Goal: Transaction & Acquisition: Purchase product/service

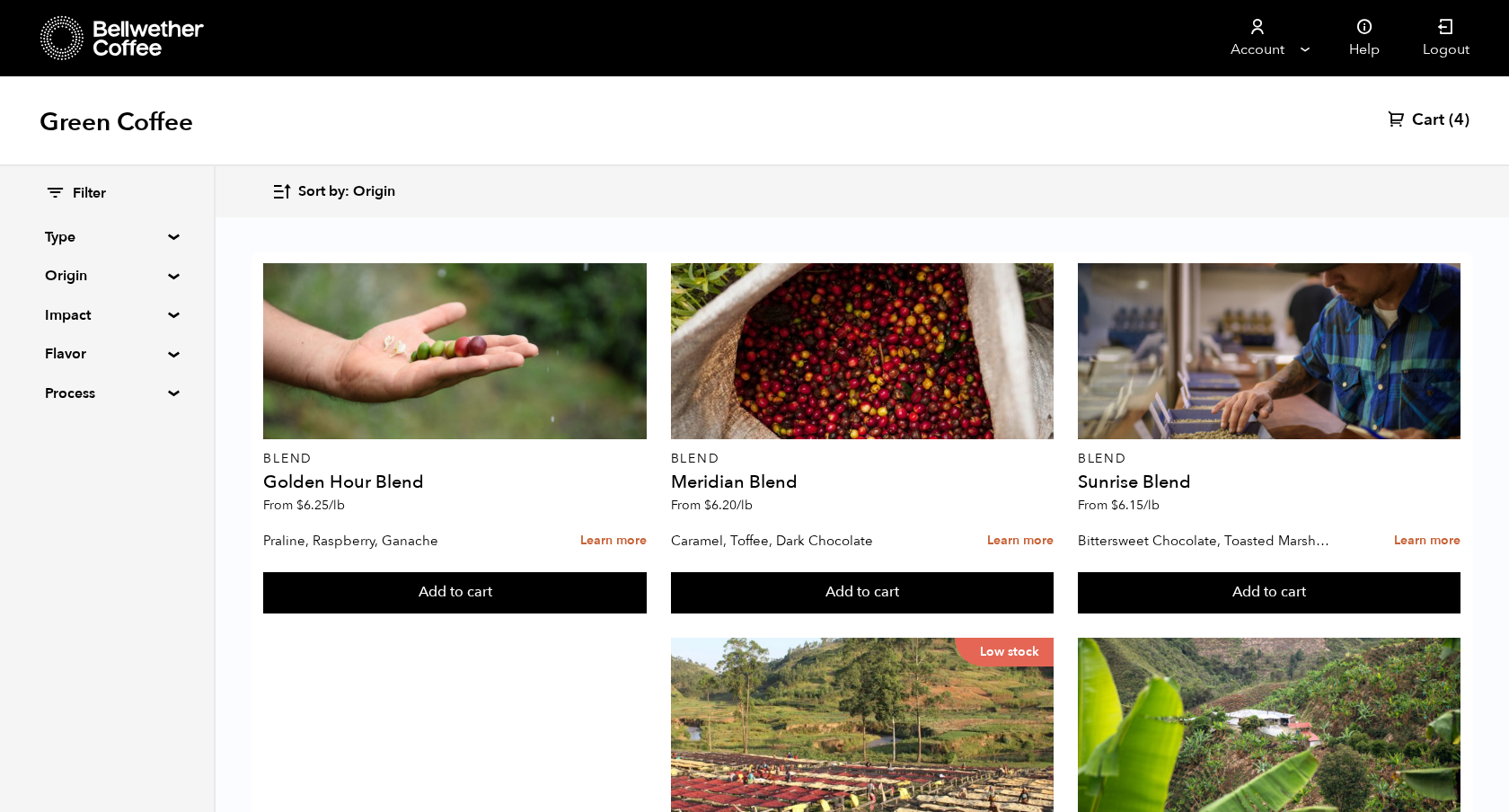
click at [1401, 121] on icon at bounding box center [1396, 118] width 18 height 18
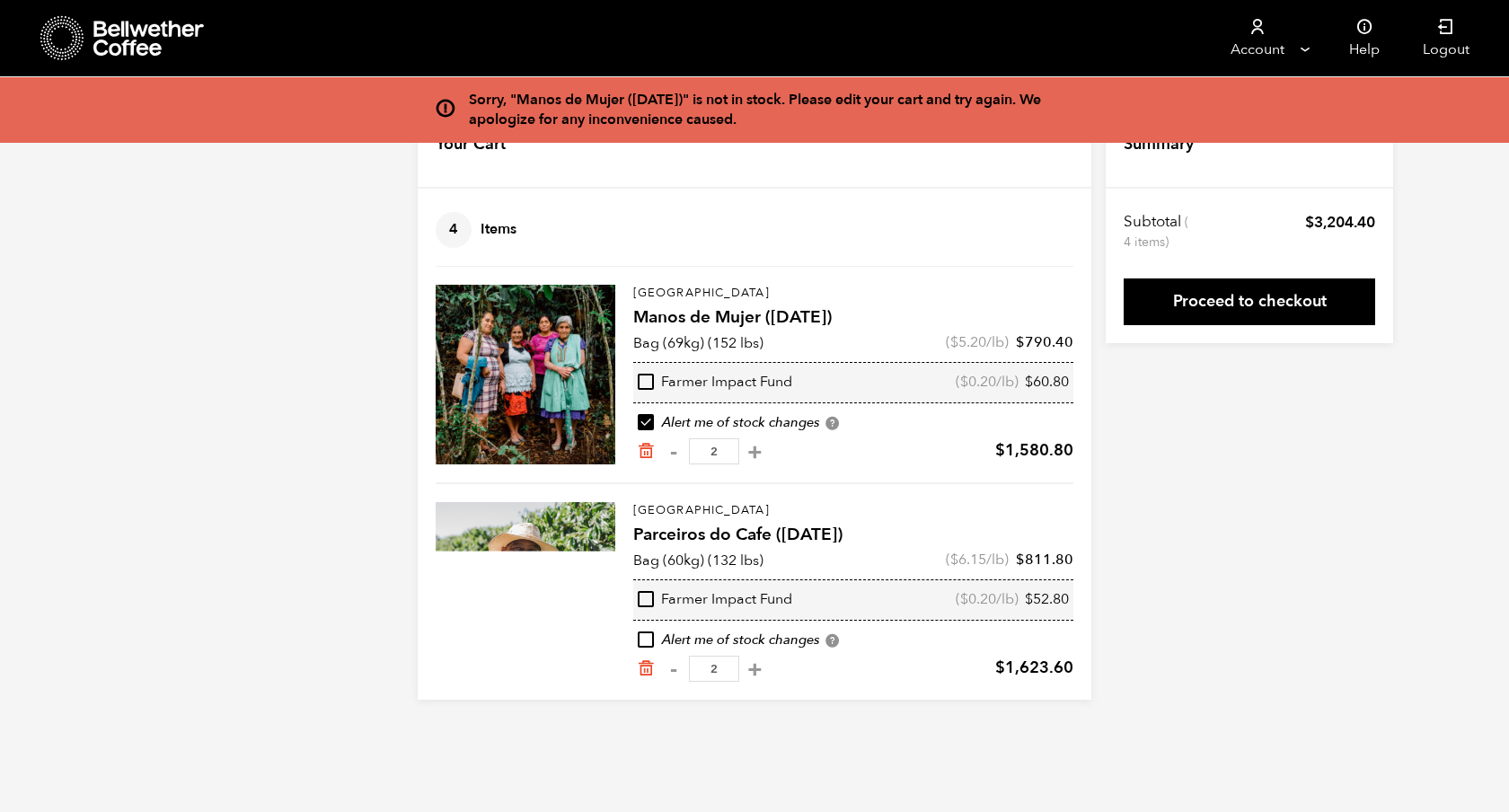
drag, startPoint x: 836, startPoint y: 487, endPoint x: 795, endPoint y: 477, distance: 42.2
click at [836, 487] on div "Brazil Parceiros do Cafe (APR 25) Bag (60kg) (132 lbs) ( $ 6.15 /lb) $ 811.80 F…" at bounding box center [754, 582] width 638 height 200
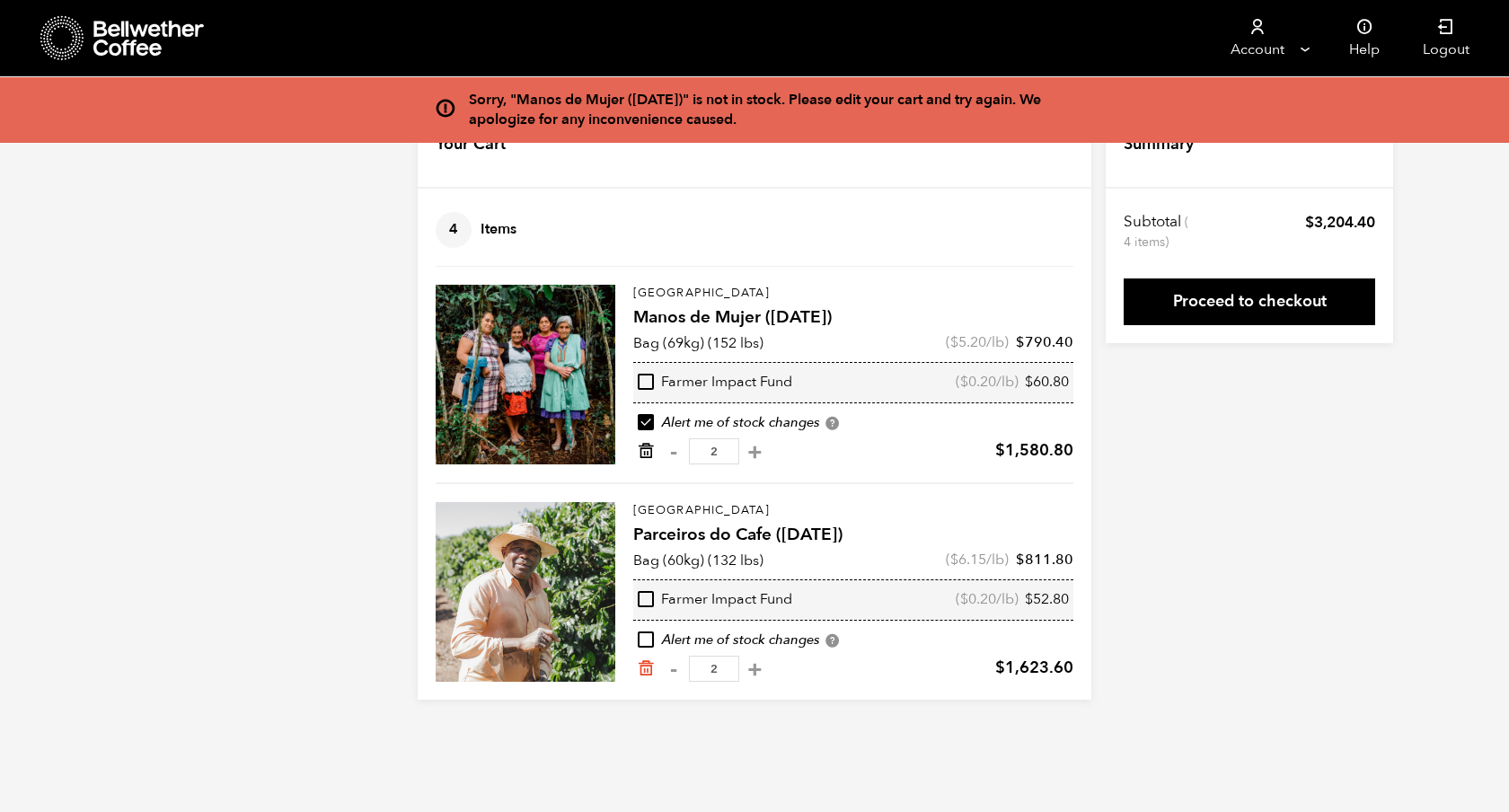
click at [654, 451] on icon "Remove from cart" at bounding box center [646, 451] width 18 height 18
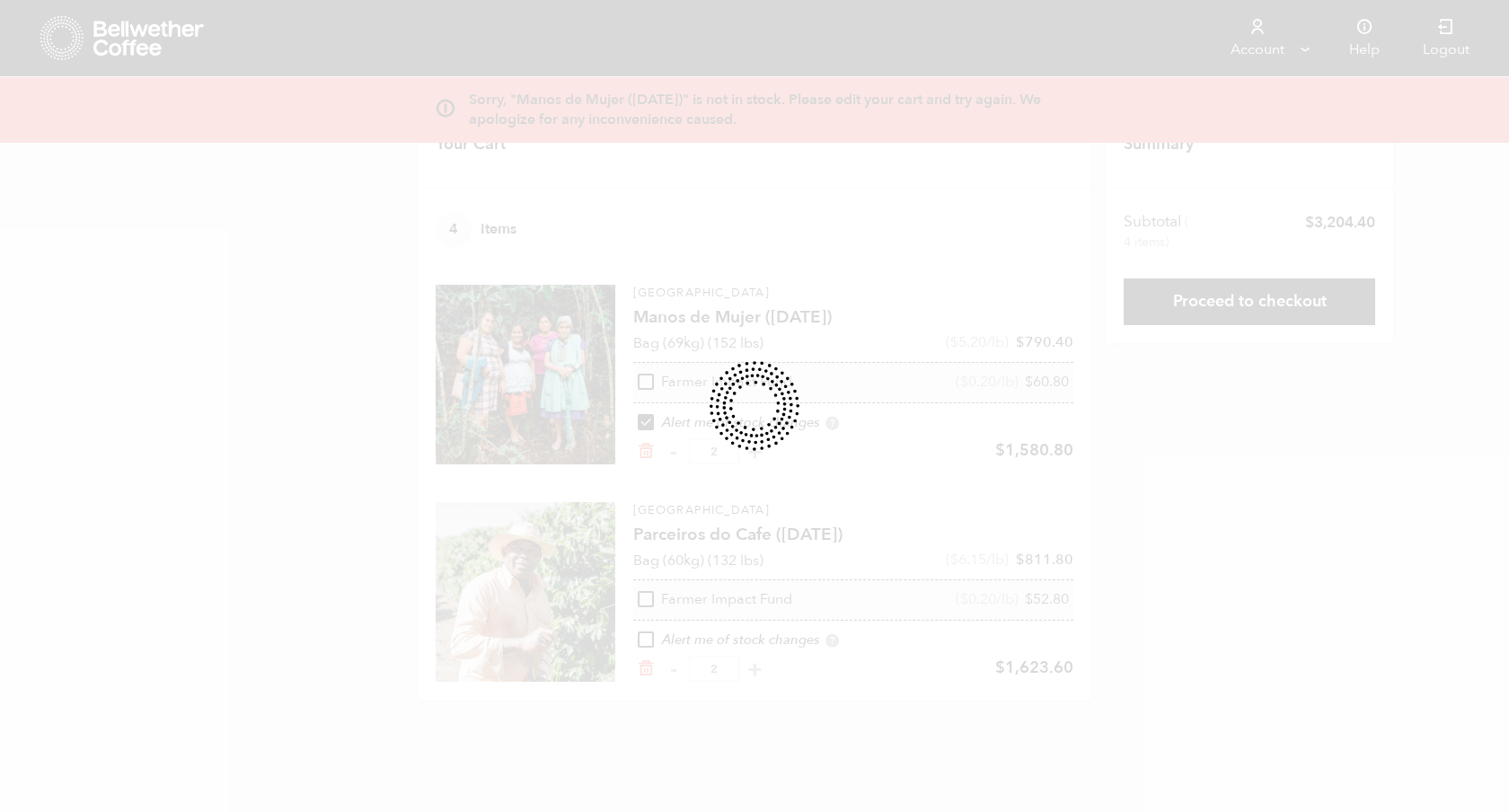
click at [637, 455] on div at bounding box center [754, 406] width 1509 height 812
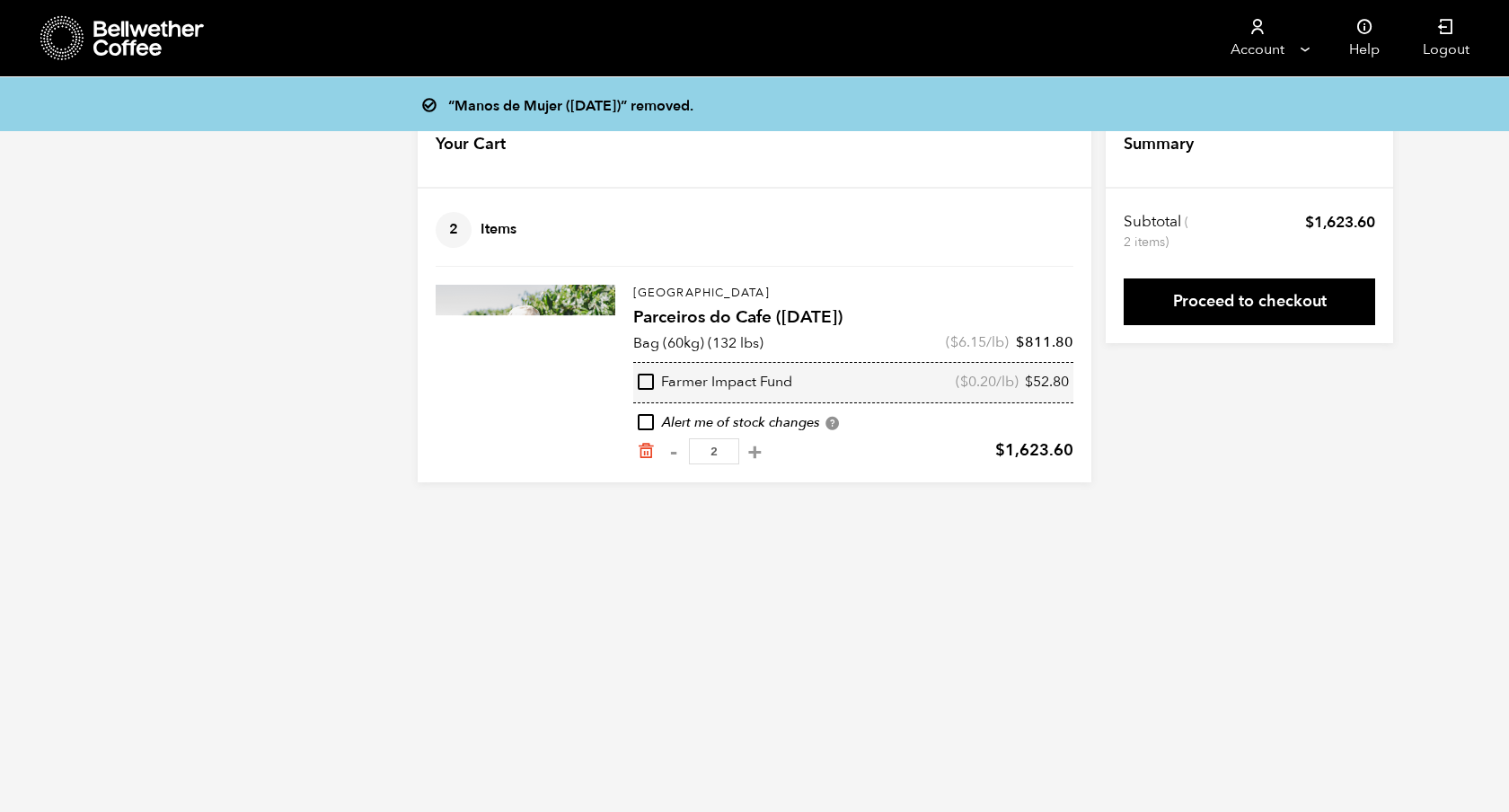
click at [751, 450] on button "+" at bounding box center [754, 452] width 23 height 18
type input "3"
click at [752, 451] on button "+" at bounding box center [754, 452] width 23 height 18
type input "4"
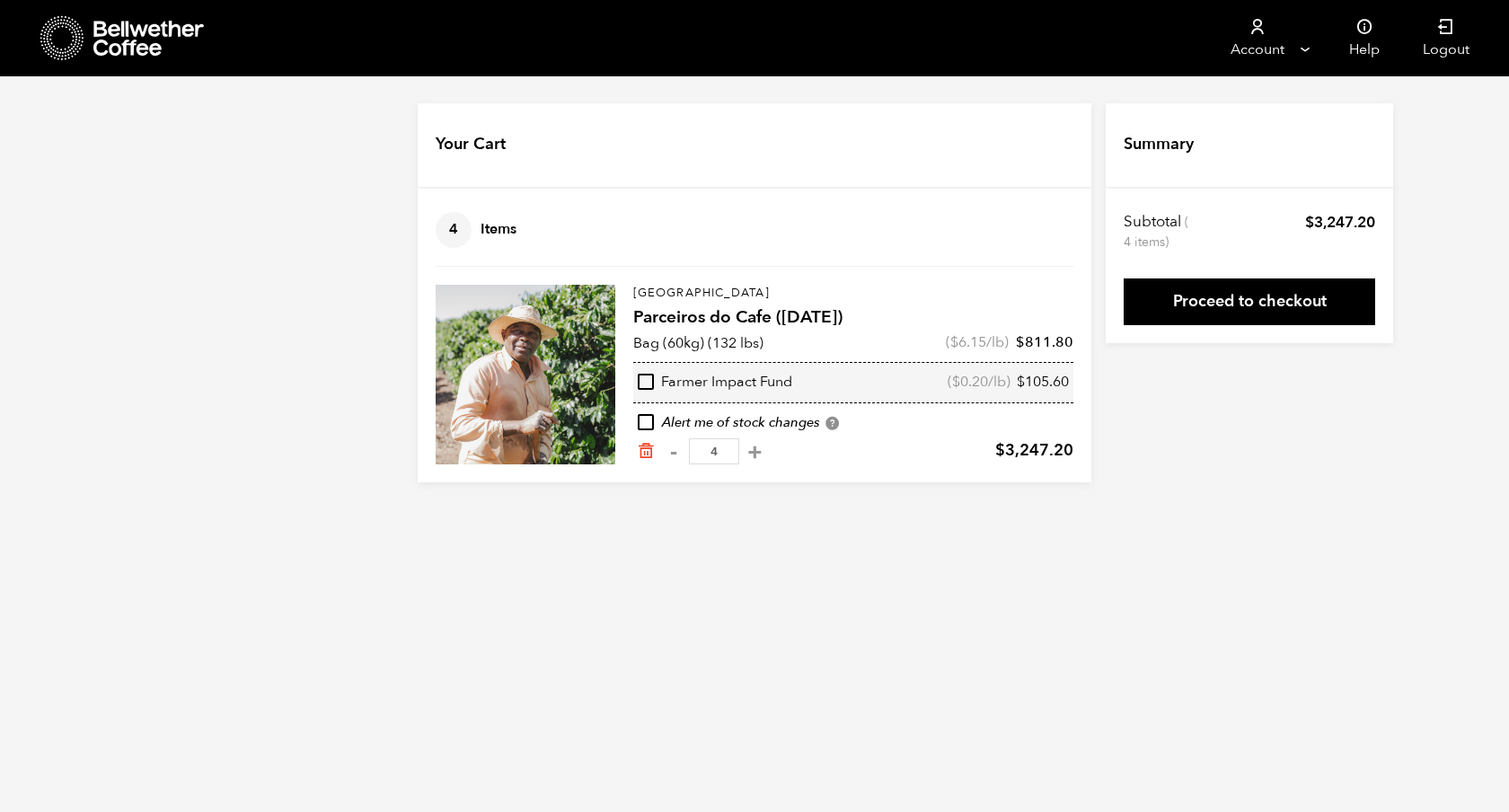
click at [142, 38] on icon at bounding box center [149, 38] width 113 height 36
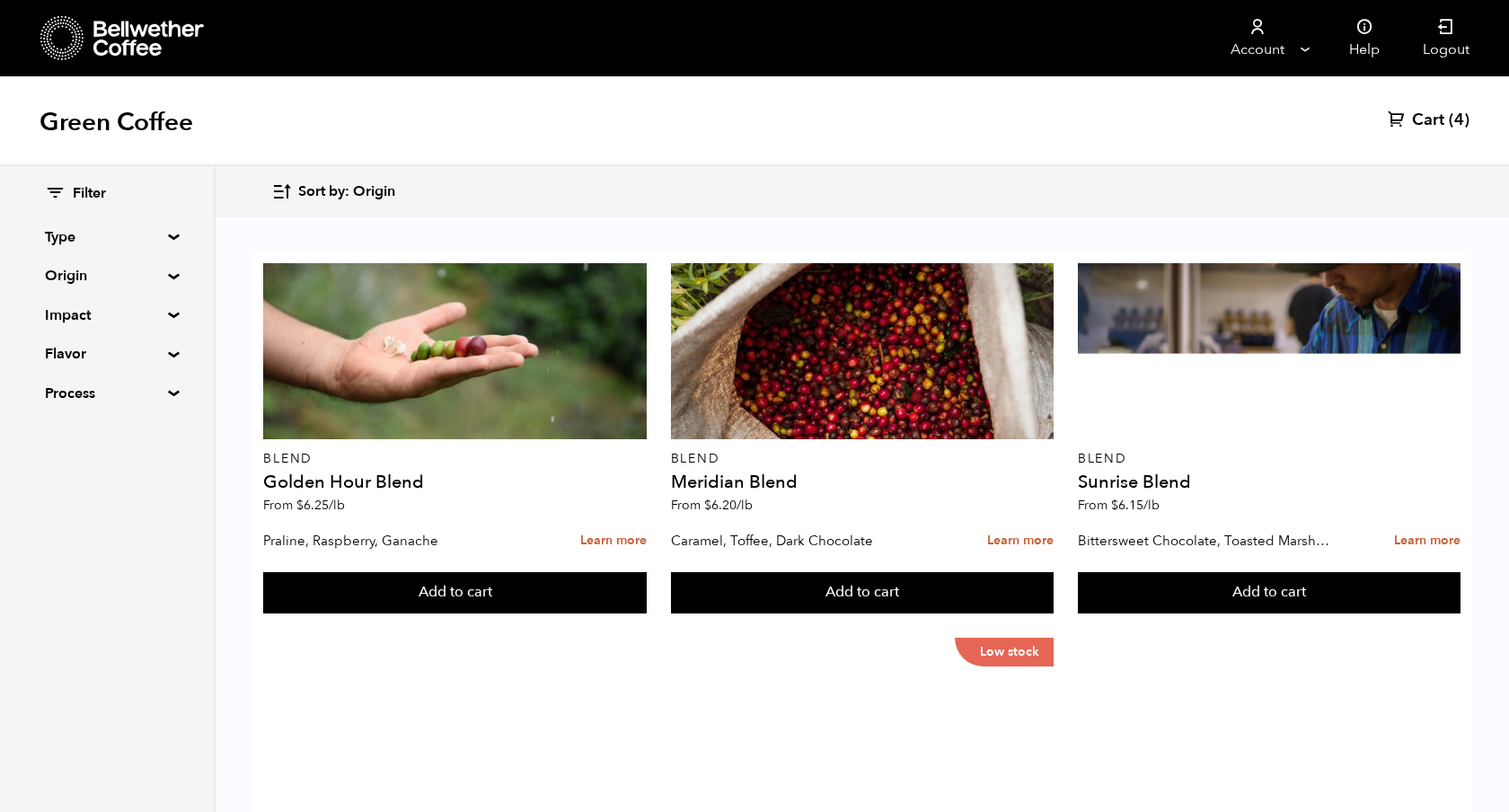
scroll to position [1068, 0]
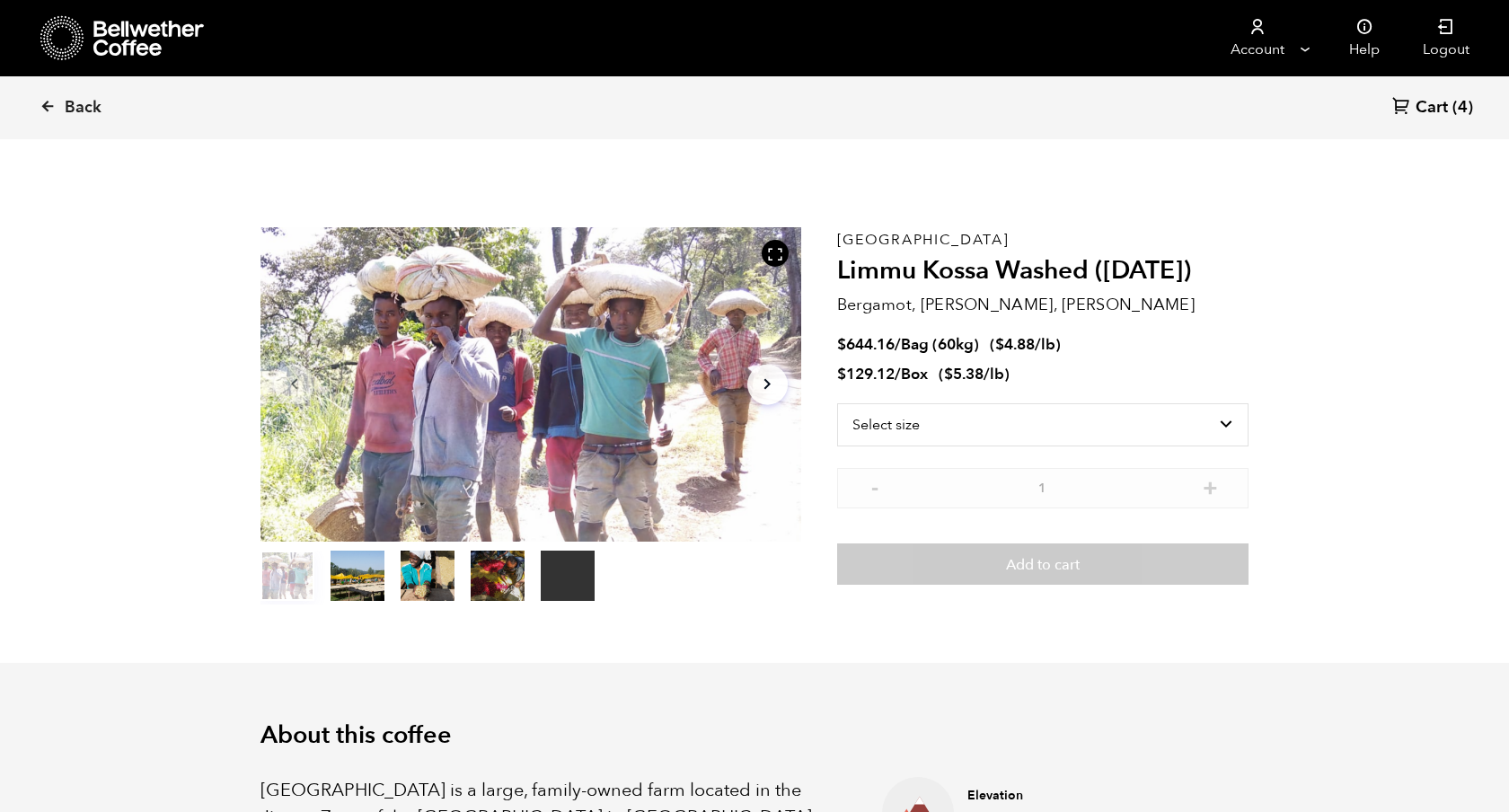
scroll to position [782, 957]
click at [937, 432] on select "Select size Bag (60kg) (132 lbs) Box (24 lbs)" at bounding box center [1043, 425] width 411 height 43
select select "bag-3"
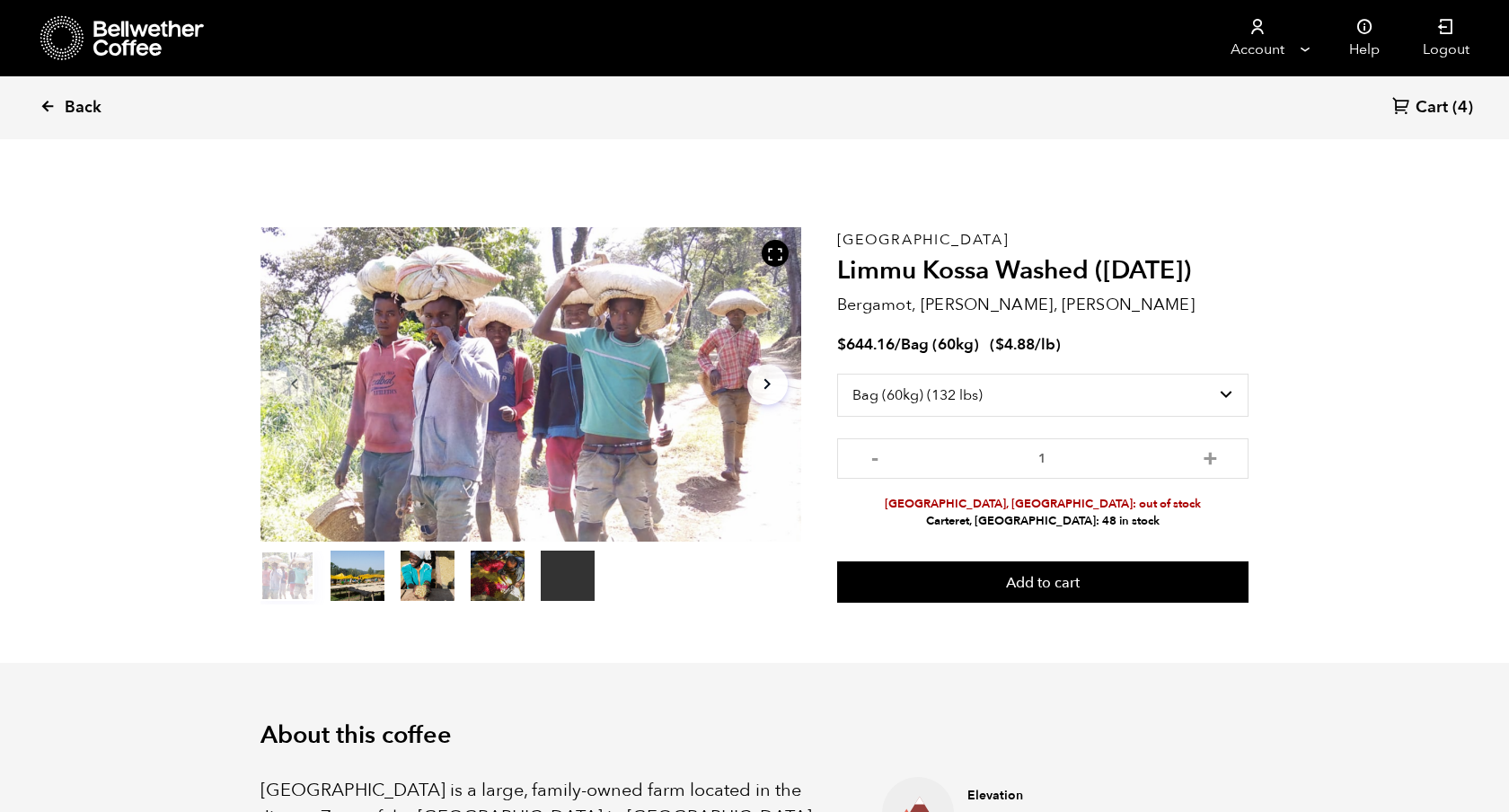
click at [45, 113] on icon at bounding box center [47, 106] width 17 height 17
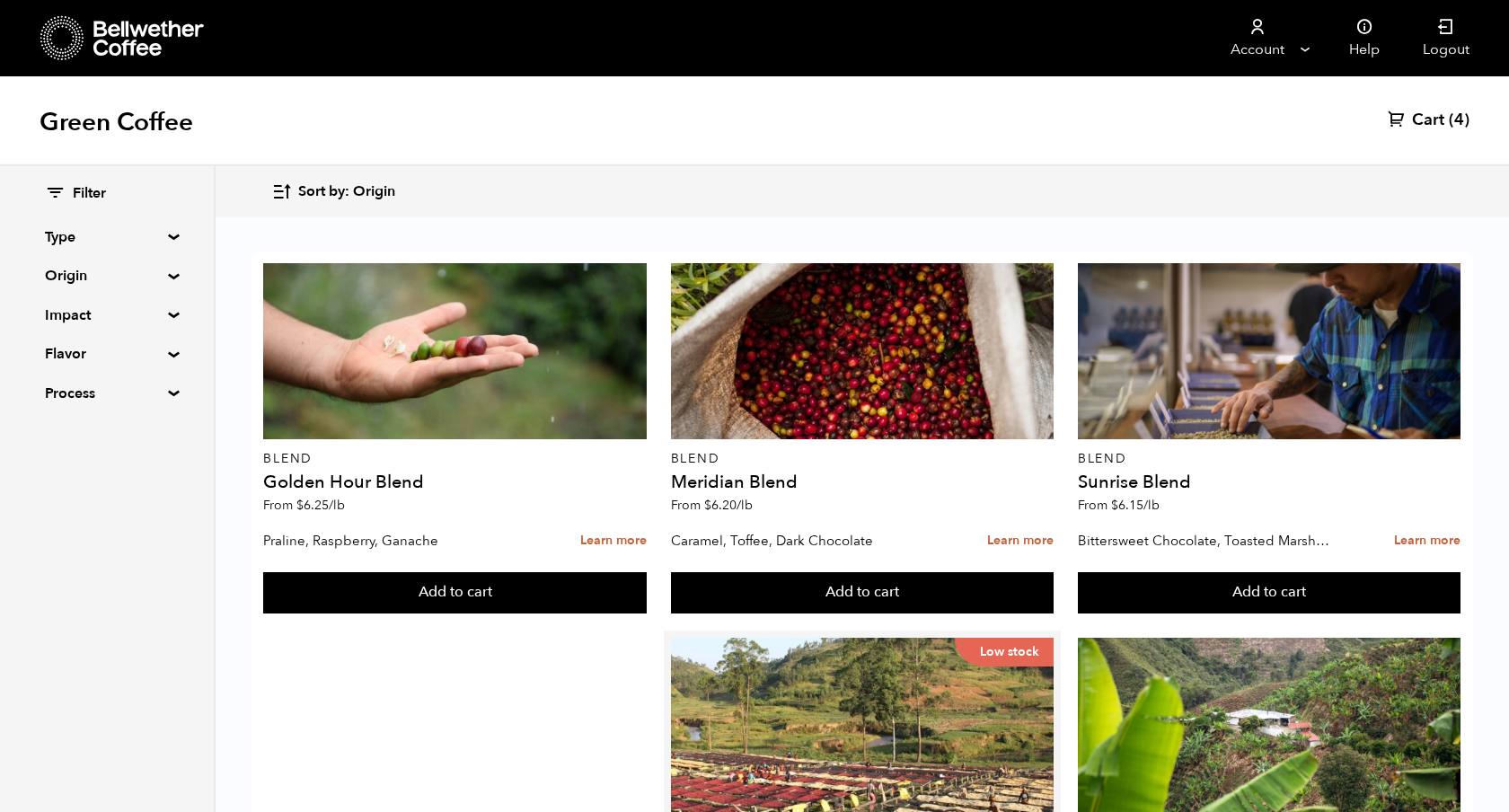
scroll to position [1053, 0]
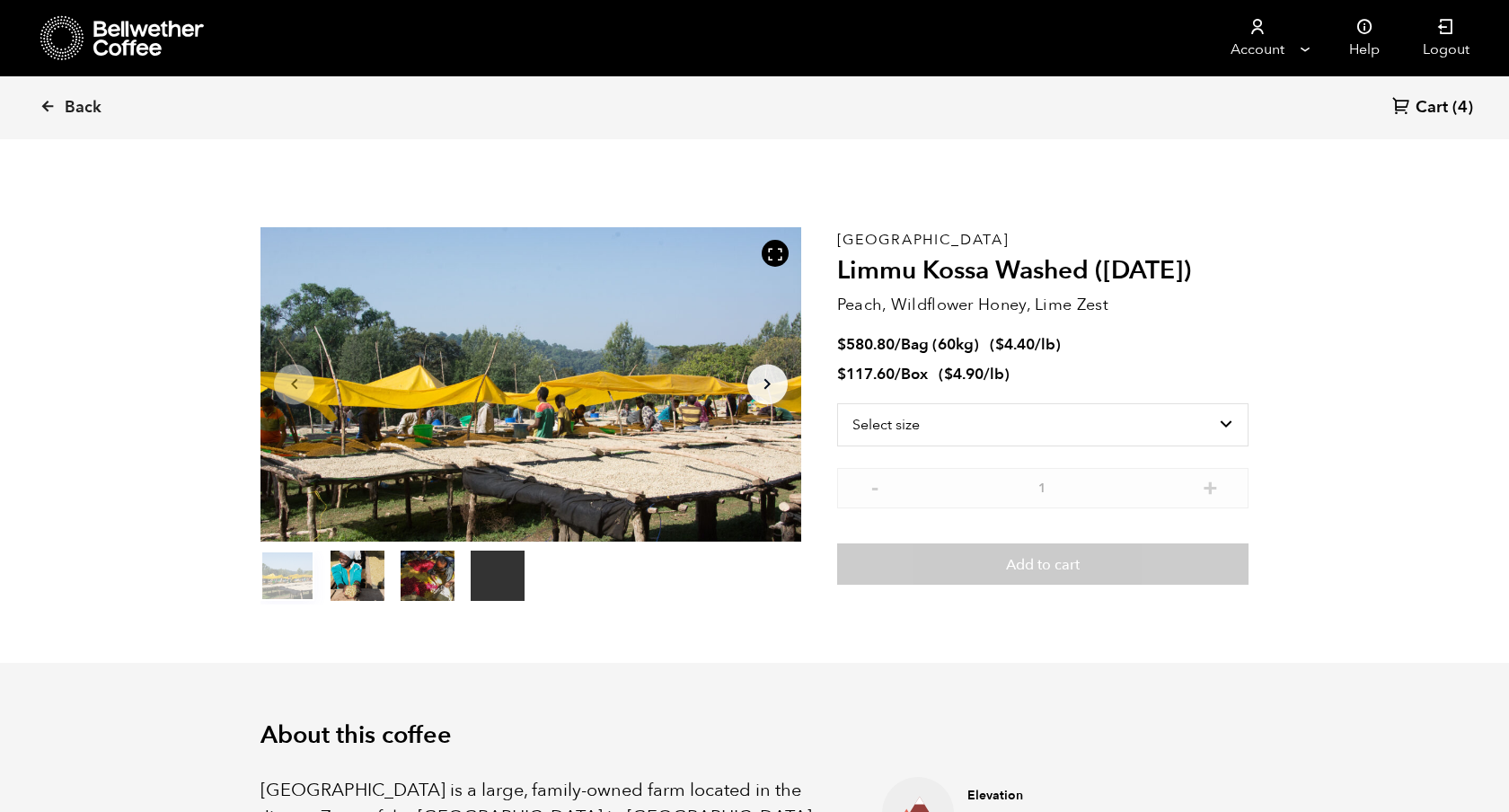
scroll to position [782, 957]
click at [948, 446] on div "Select size Bag (60kg) (132 lbs) Box (24 lbs)" at bounding box center [1043, 435] width 411 height 65
click at [935, 434] on select "Select size Bag (60kg) (132 lbs) Box (24 lbs)" at bounding box center [1043, 425] width 411 height 43
select select "bag-3"
click at [39, 109] on icon at bounding box center [47, 106] width 17 height 17
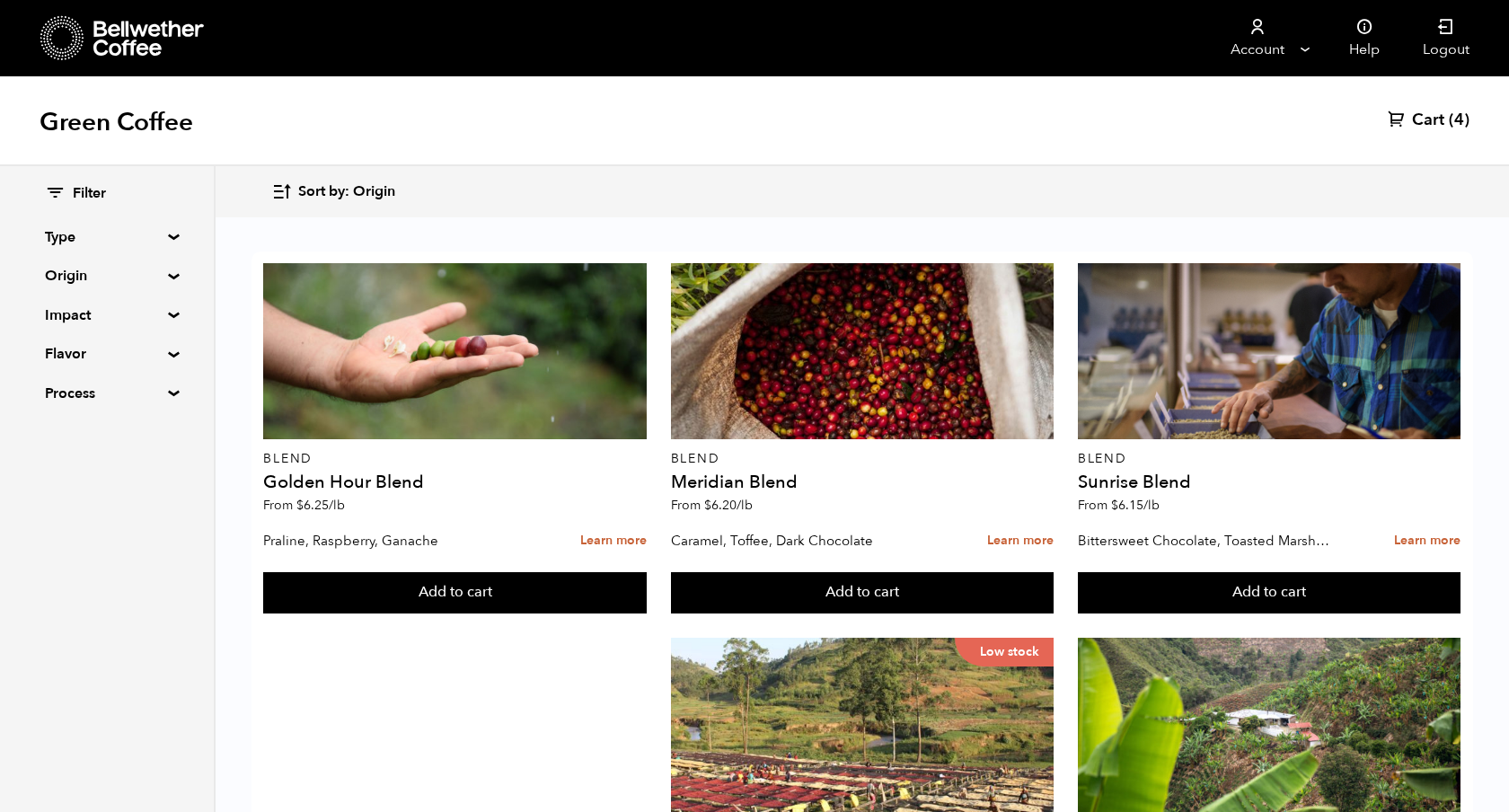
scroll to position [605, 0]
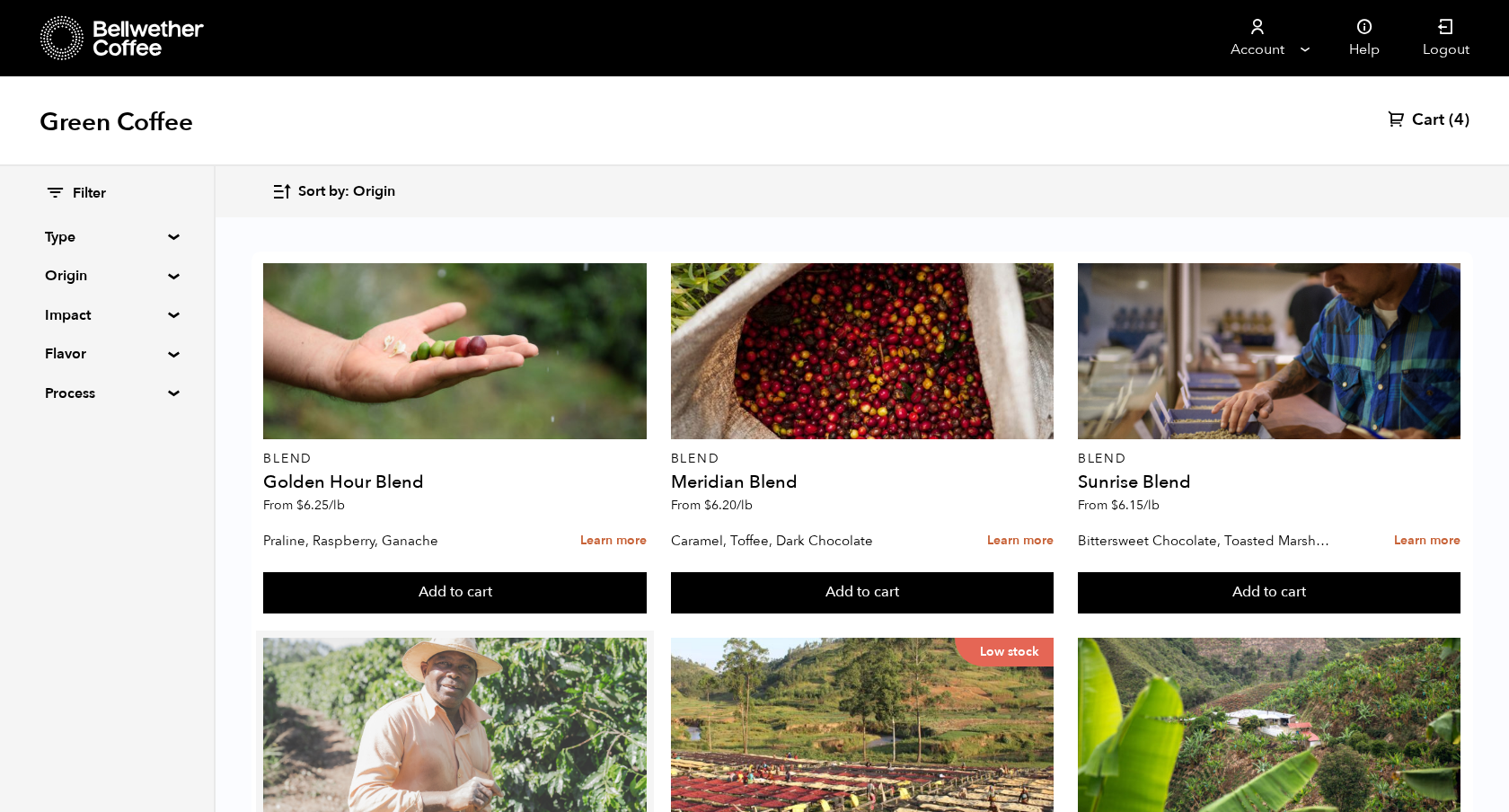
click at [447, 638] on div at bounding box center [454, 726] width 383 height 176
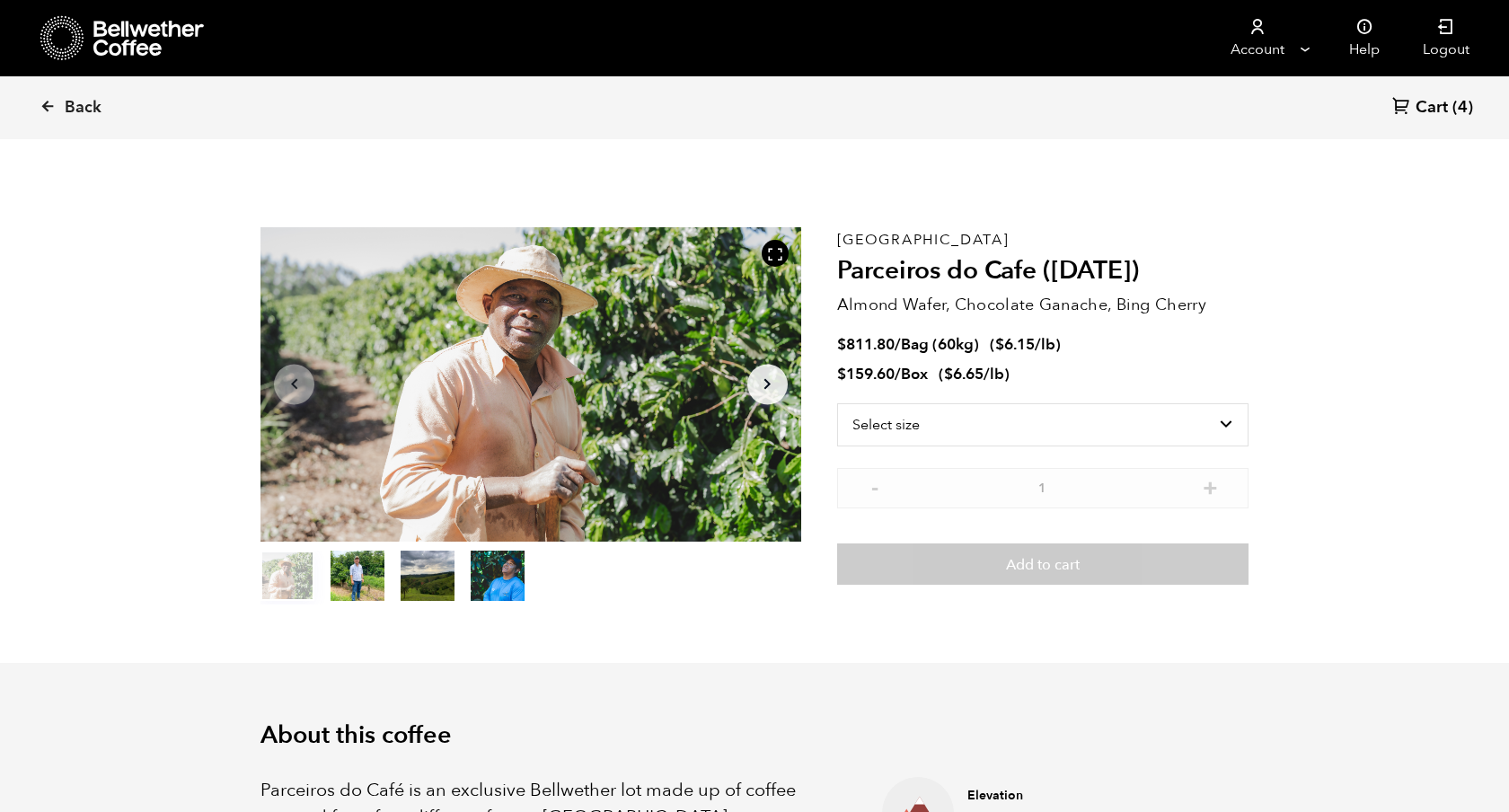
scroll to position [782, 957]
